Goal: Information Seeking & Learning: Learn about a topic

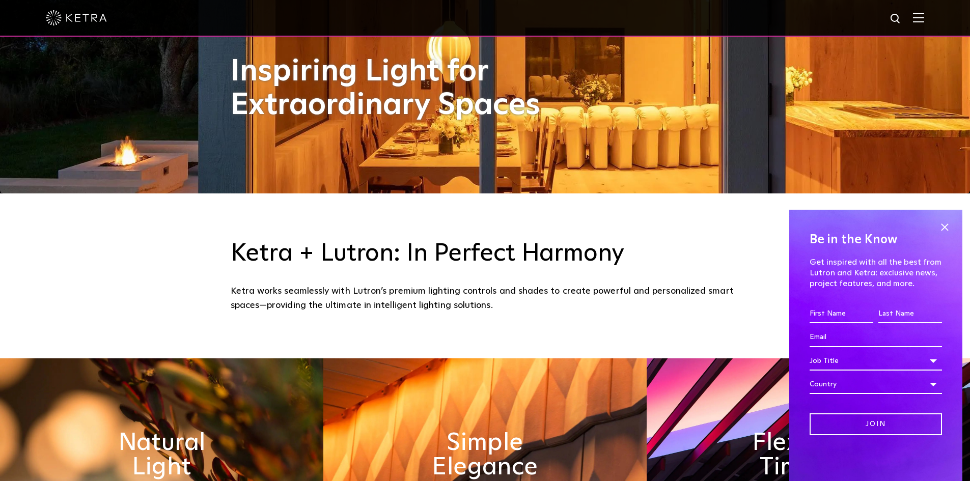
scroll to position [305, 0]
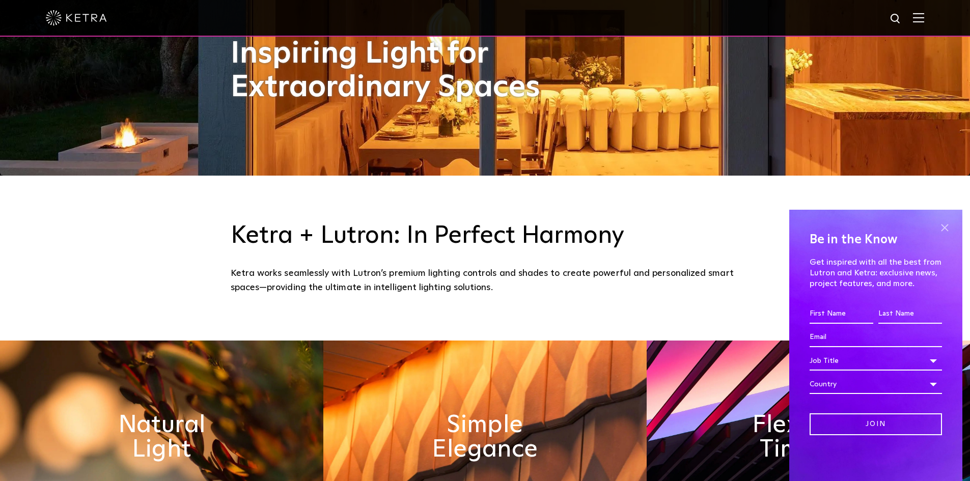
click at [943, 230] on span at bounding box center [944, 227] width 15 height 15
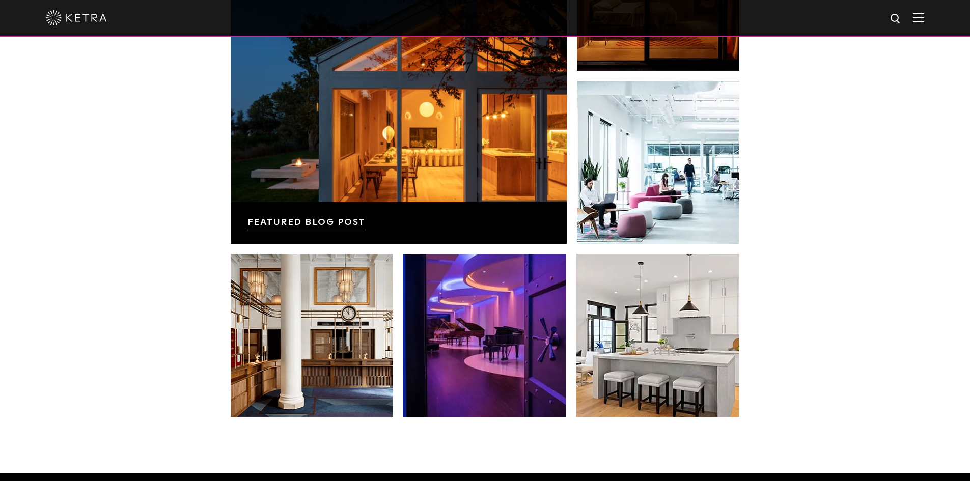
scroll to position [1985, 0]
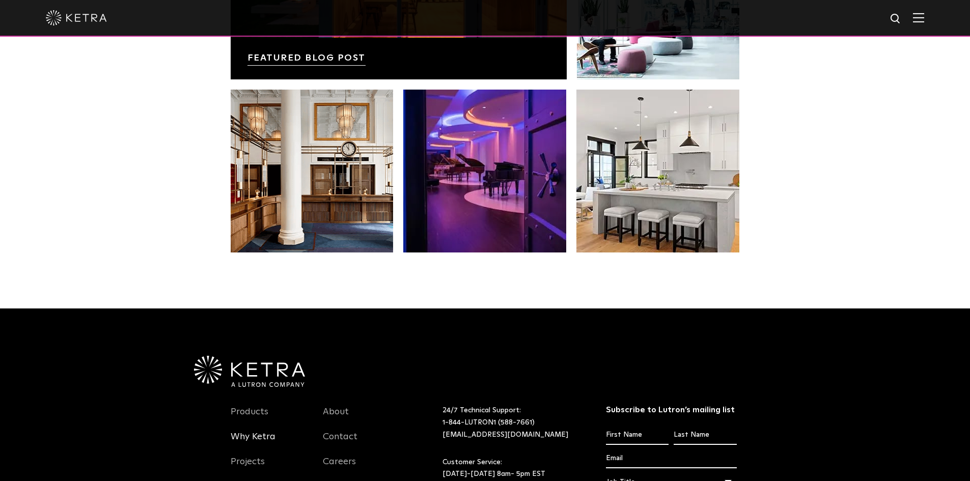
click at [256, 436] on link "Why Ketra" at bounding box center [253, 442] width 45 height 23
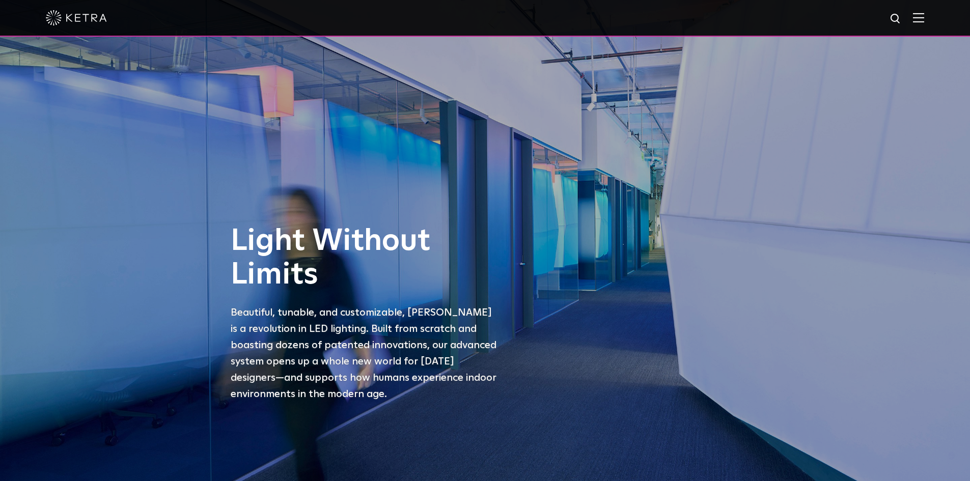
click at [67, 17] on img at bounding box center [76, 17] width 61 height 15
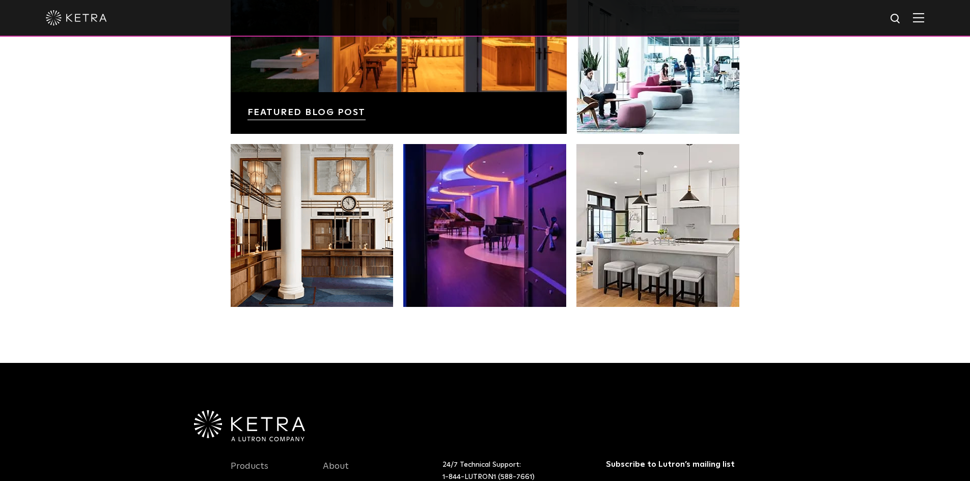
scroll to position [2138, 0]
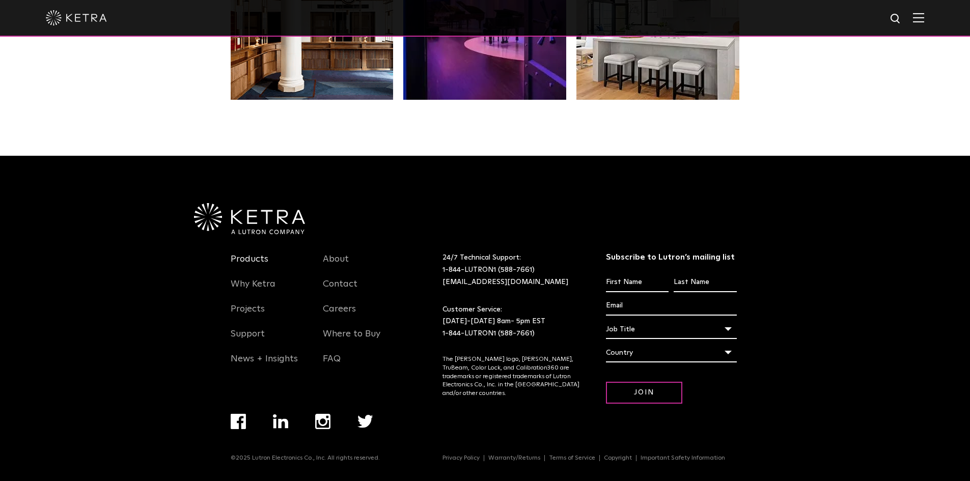
click at [251, 258] on link "Products" at bounding box center [250, 265] width 38 height 23
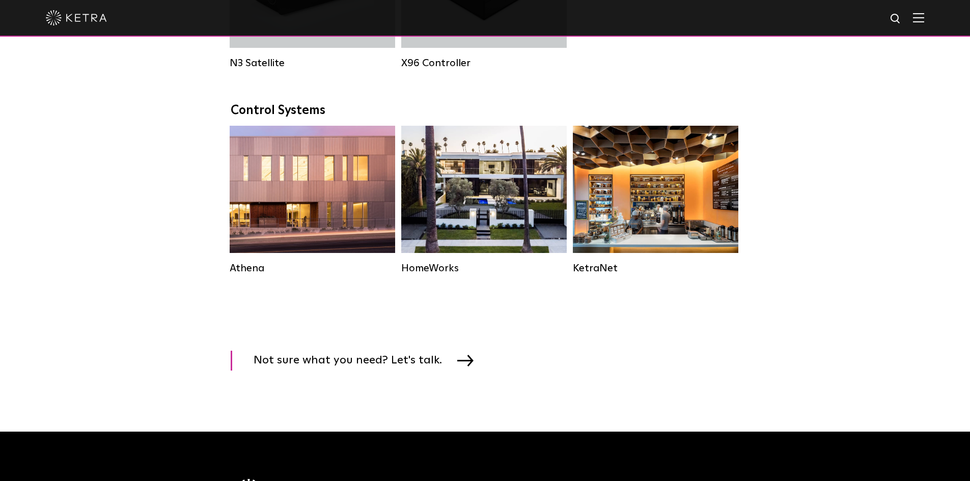
scroll to position [1425, 0]
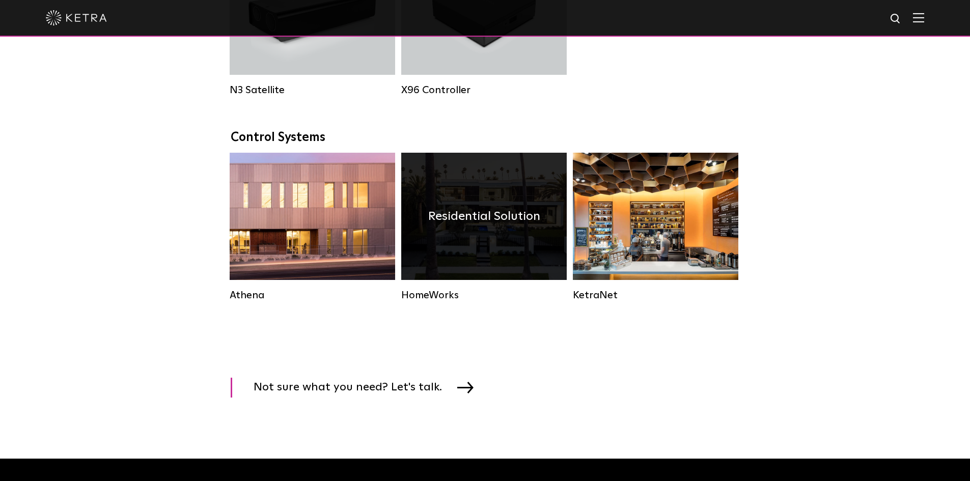
click at [514, 270] on div "Residential Solution" at bounding box center [483, 216] width 165 height 127
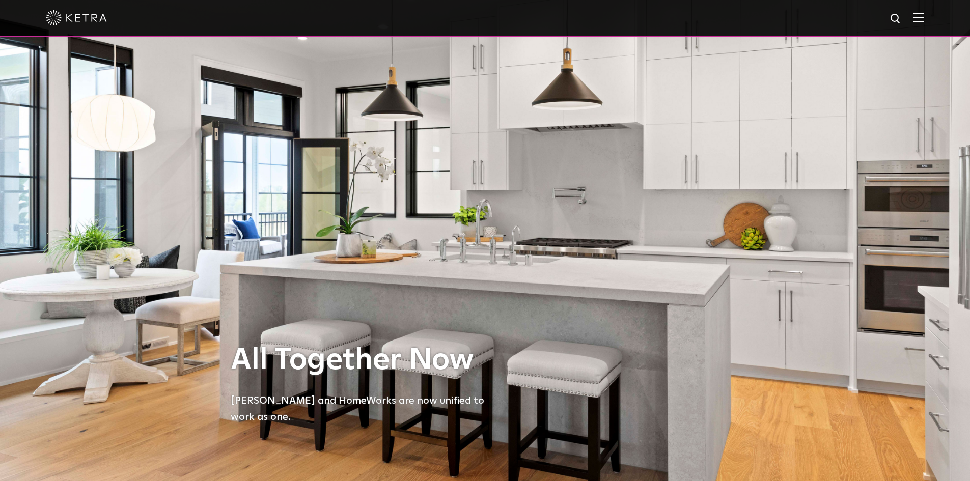
click at [924, 22] on img at bounding box center [918, 18] width 11 height 10
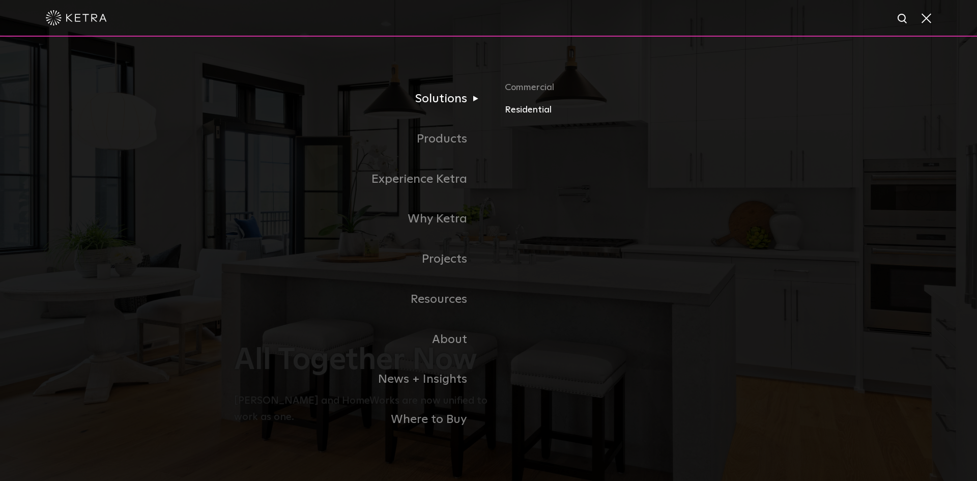
click at [533, 109] on link "Residential" at bounding box center [624, 110] width 238 height 15
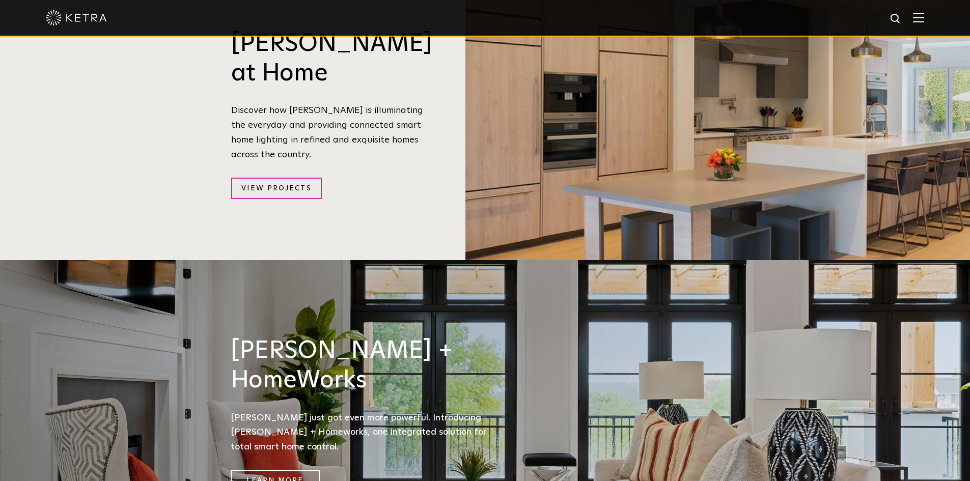
scroll to position [1171, 0]
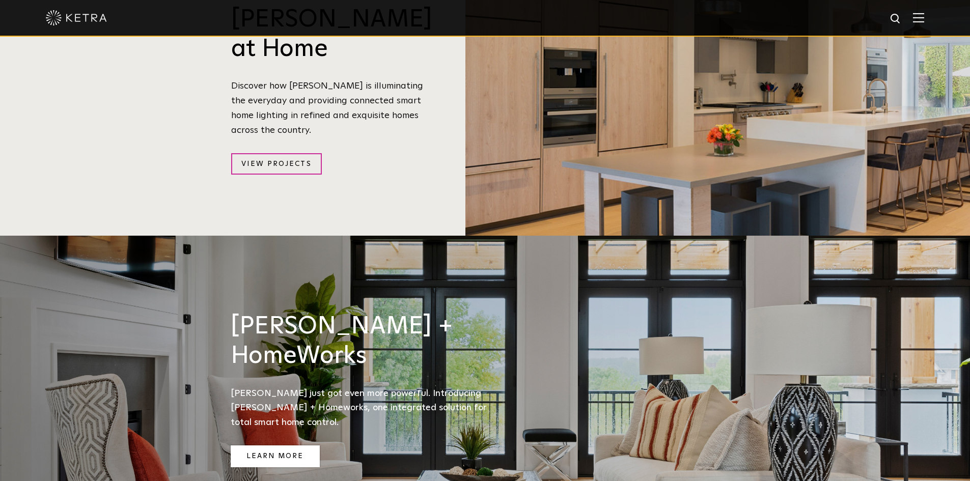
click at [306, 445] on link "Learn More" at bounding box center [275, 456] width 89 height 22
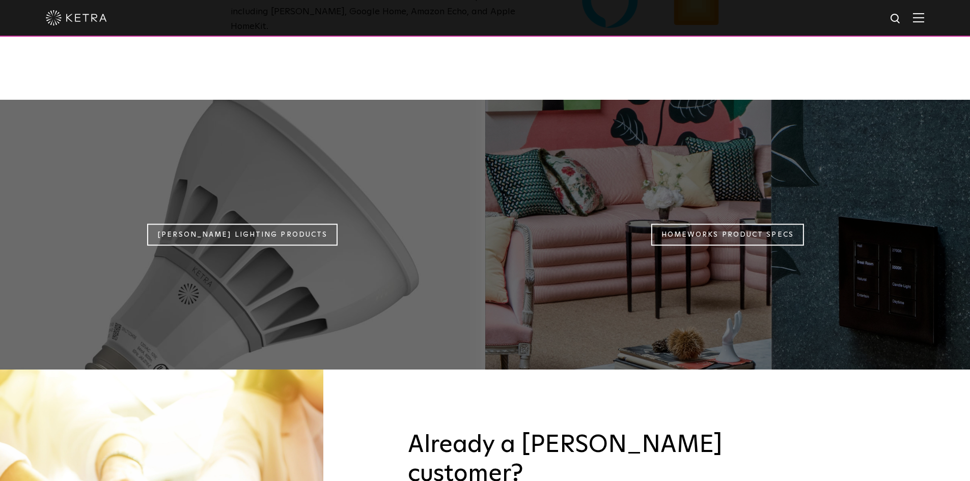
scroll to position [916, 0]
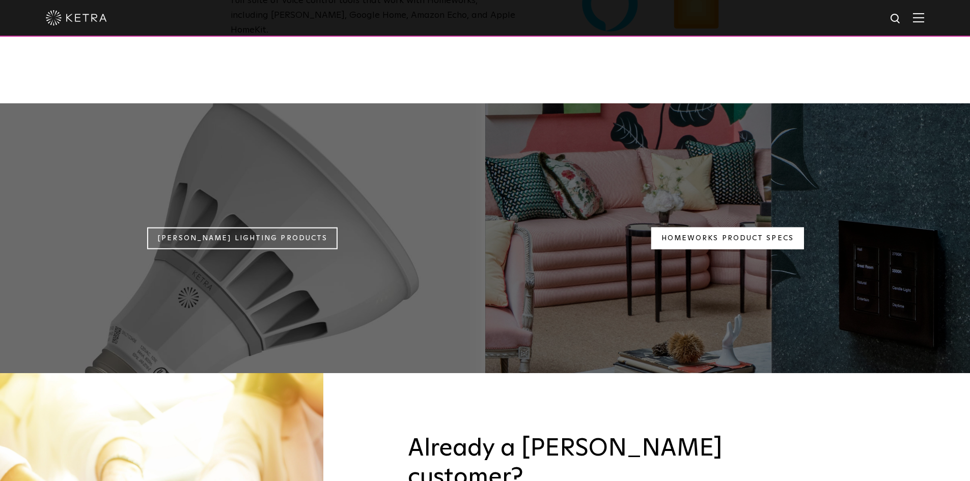
click at [706, 228] on link "Homeworks Product Specs" at bounding box center [727, 239] width 153 height 22
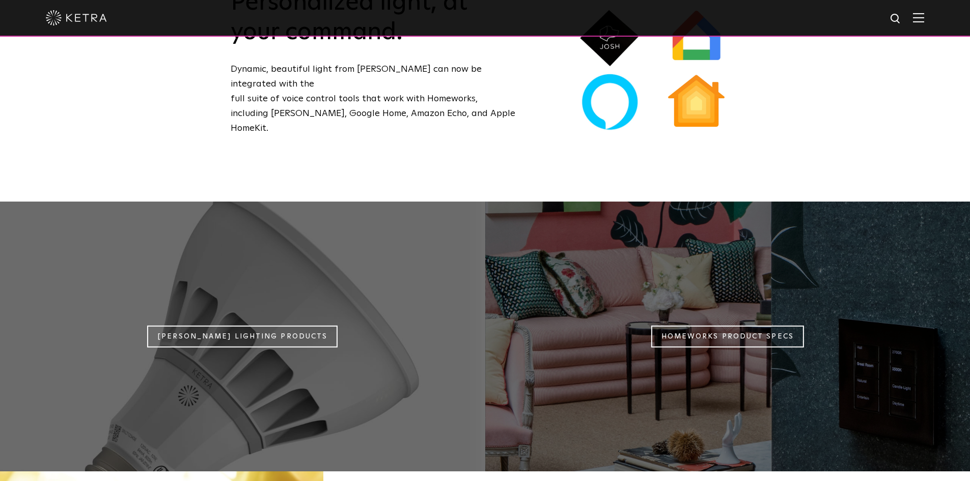
scroll to position [814, 0]
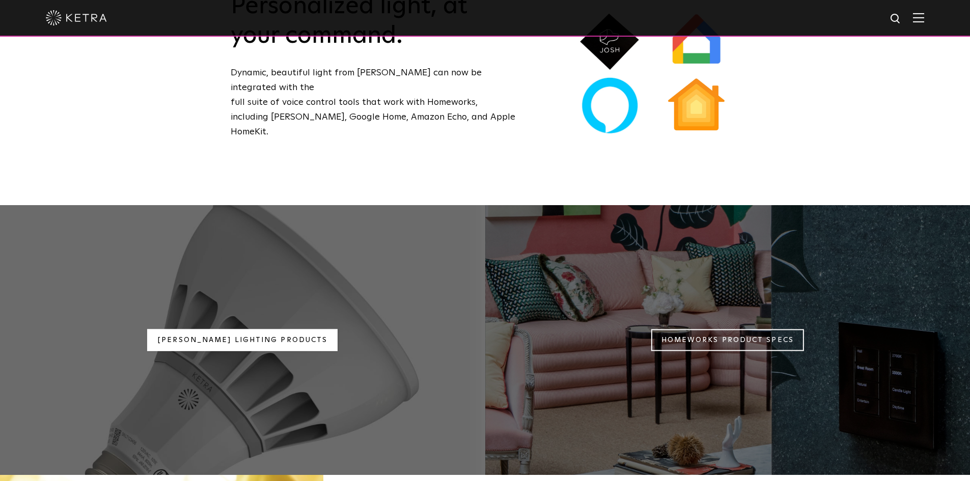
click at [256, 329] on link "Ketra Lighting Products" at bounding box center [242, 340] width 190 height 22
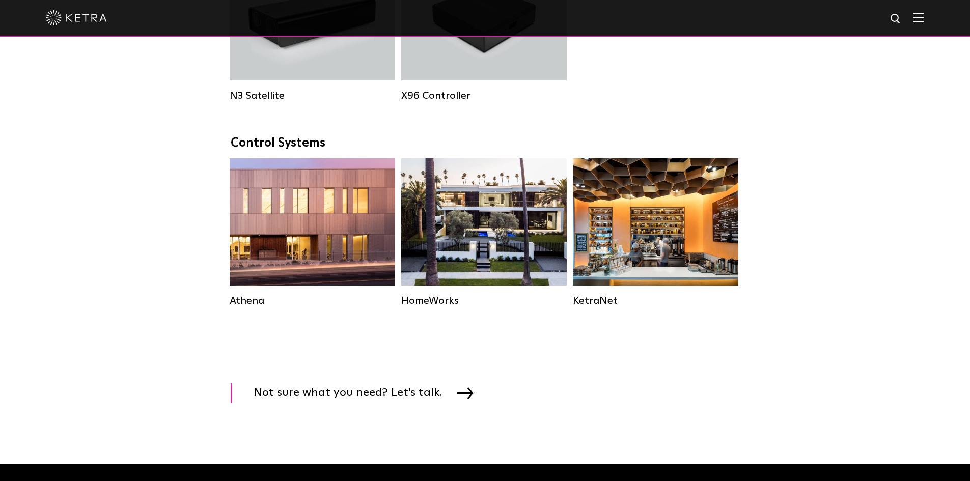
scroll to position [1476, 0]
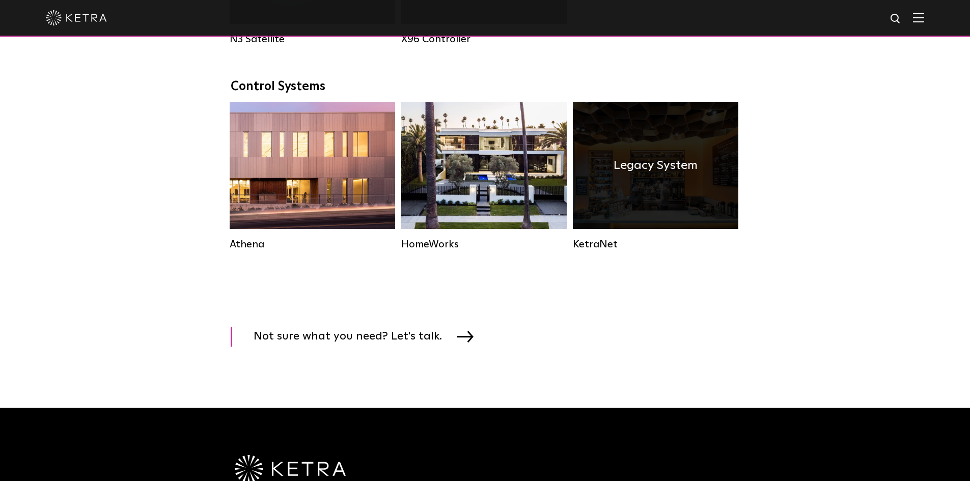
click at [630, 175] on h4 "Legacy System" at bounding box center [655, 165] width 84 height 19
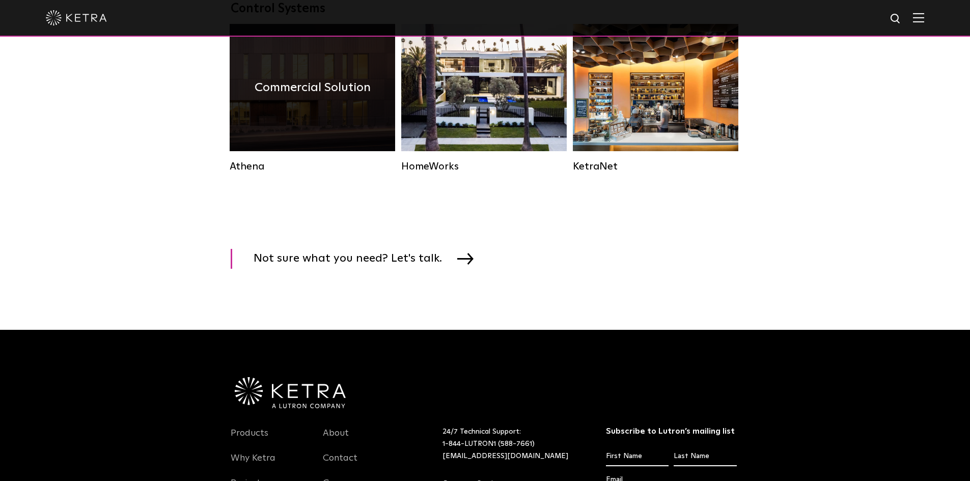
scroll to position [1476, 0]
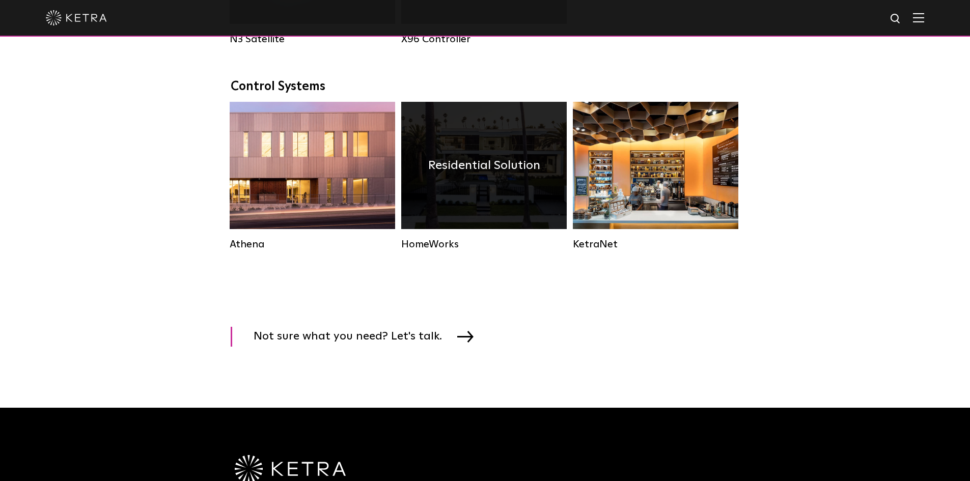
click at [453, 202] on div "Residential Solution" at bounding box center [483, 165] width 165 height 127
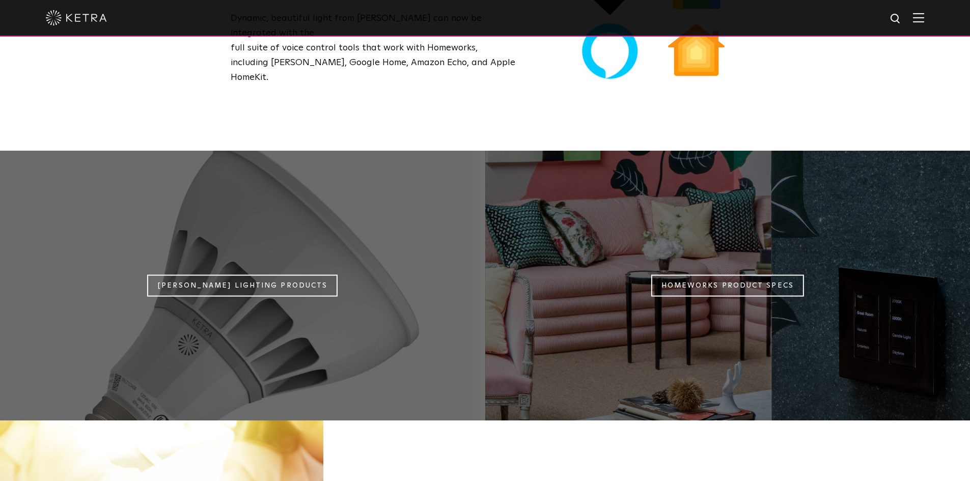
scroll to position [1018, 0]
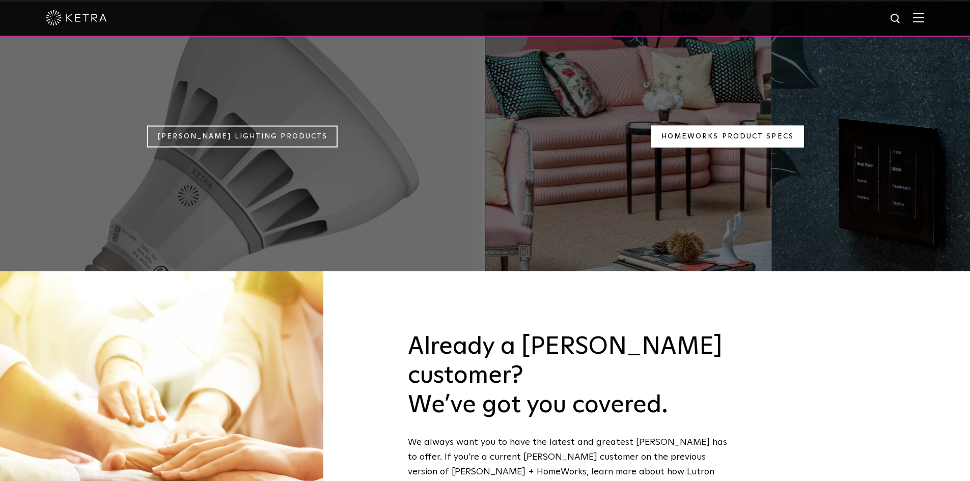
click at [684, 126] on link "Homeworks Product Specs" at bounding box center [727, 137] width 153 height 22
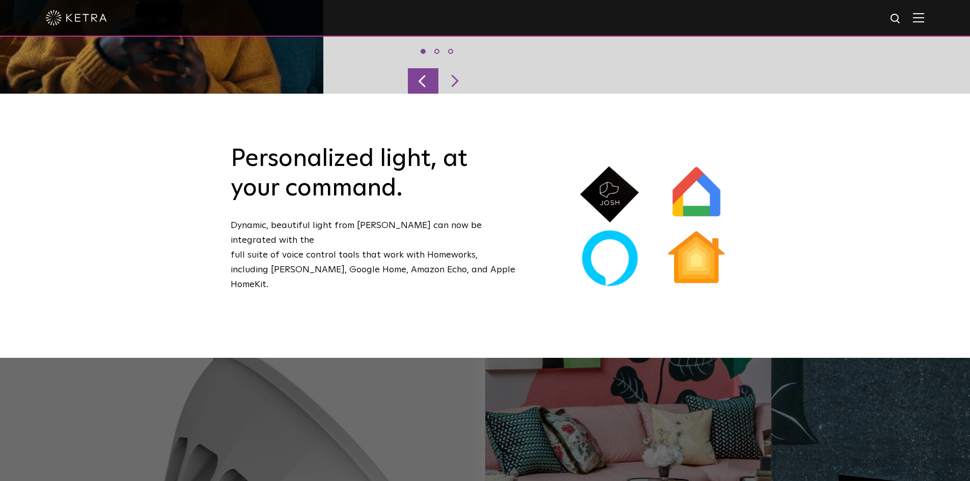
scroll to position [916, 0]
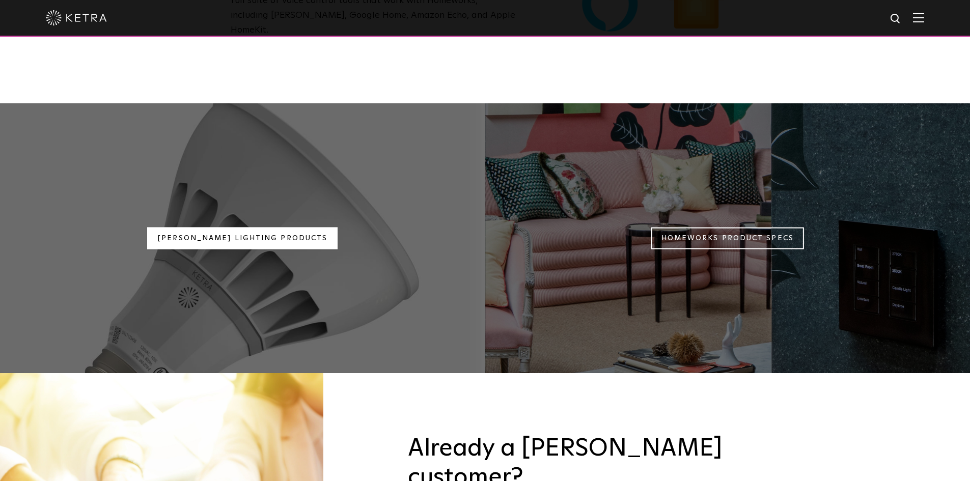
click at [239, 228] on link "[PERSON_NAME] Lighting Products" at bounding box center [242, 239] width 190 height 22
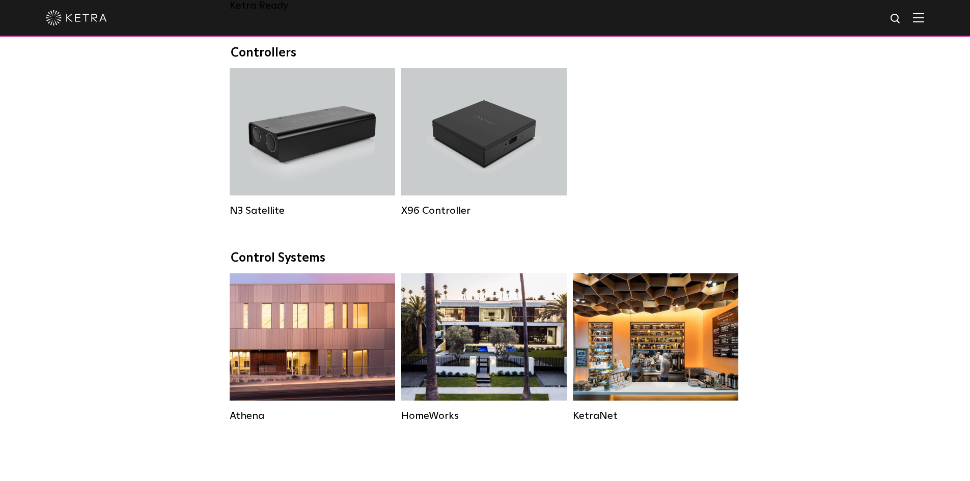
scroll to position [1374, 0]
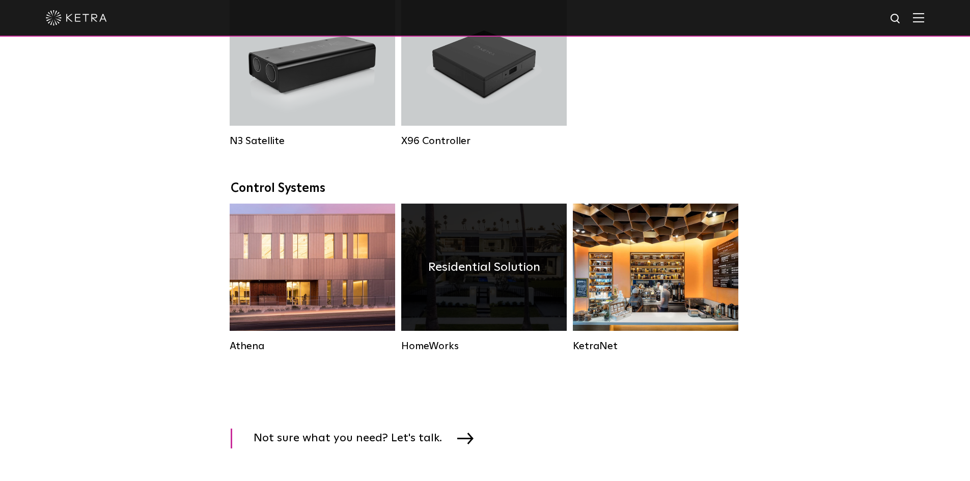
click at [459, 277] on h4 "Residential Solution" at bounding box center [484, 267] width 112 height 19
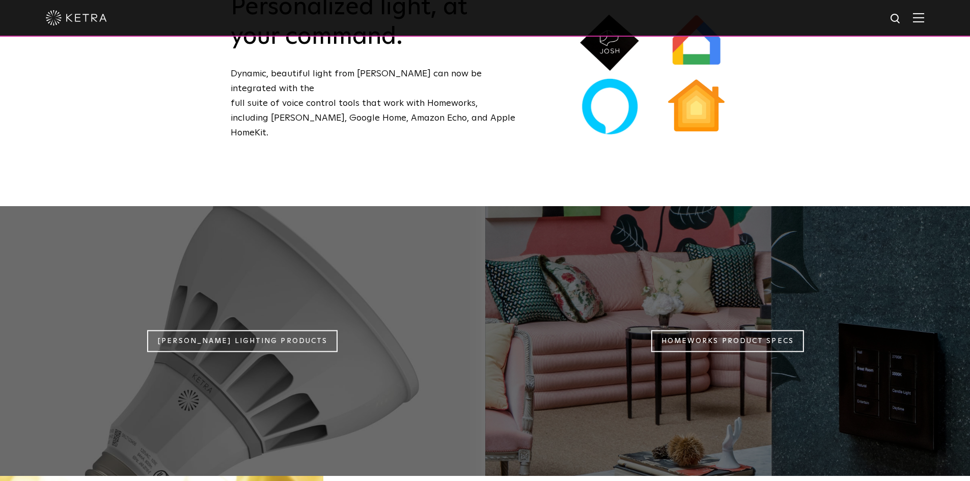
scroll to position [814, 0]
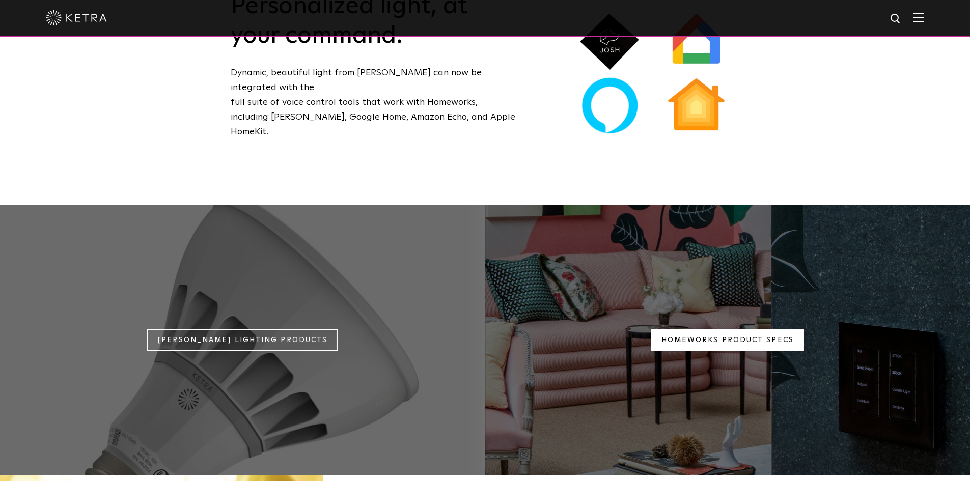
click at [681, 329] on link "Homeworks Product Specs" at bounding box center [727, 340] width 153 height 22
